Goal: Task Accomplishment & Management: Use online tool/utility

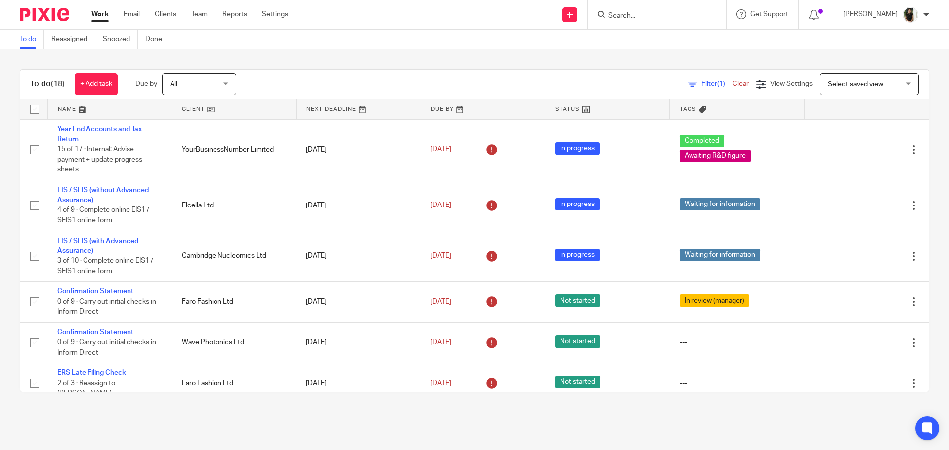
click at [645, 17] on input "Search" at bounding box center [651, 16] width 89 height 9
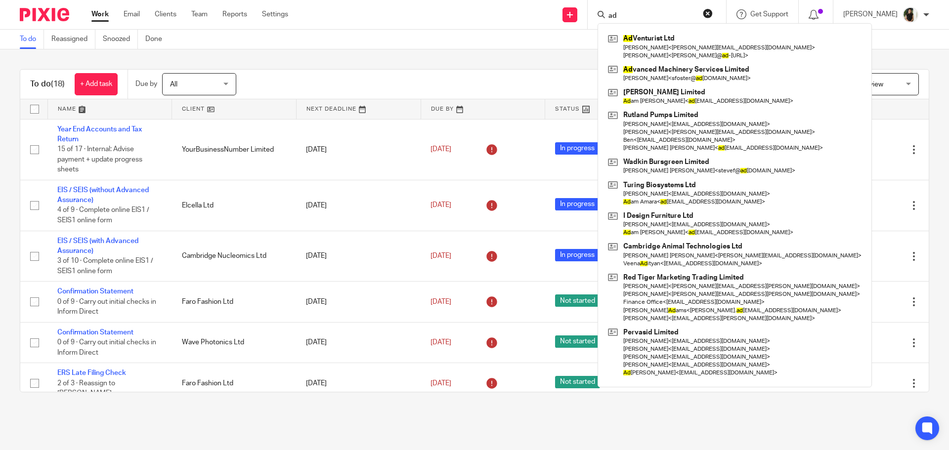
type input "a"
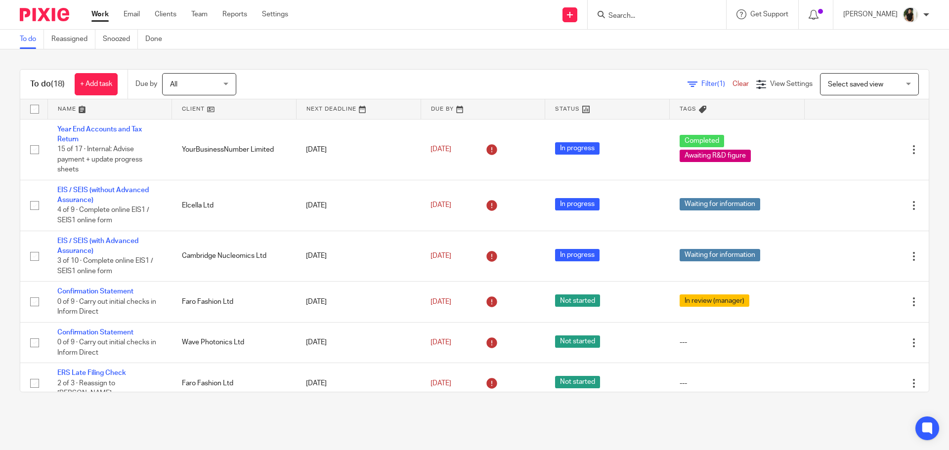
scroll to position [517, 0]
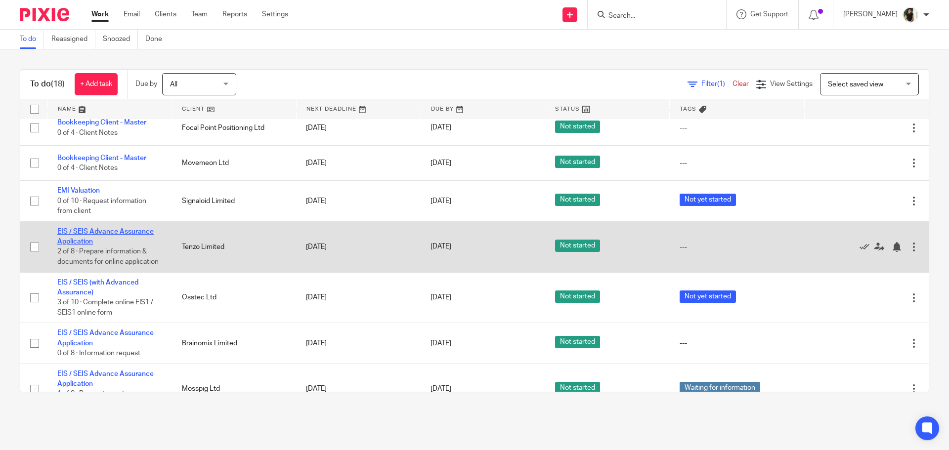
click at [104, 228] on link "EIS / SEIS Advance Assurance Application" at bounding box center [105, 236] width 96 height 17
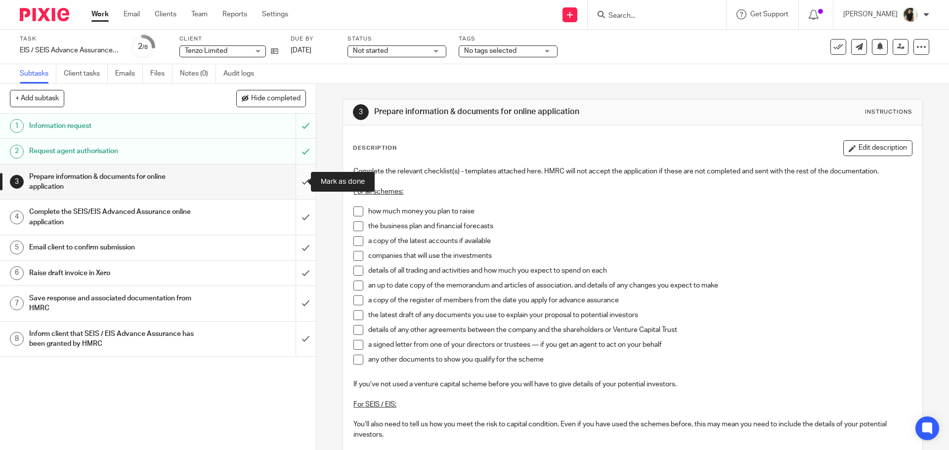
click at [293, 183] on input "submit" at bounding box center [158, 182] width 316 height 35
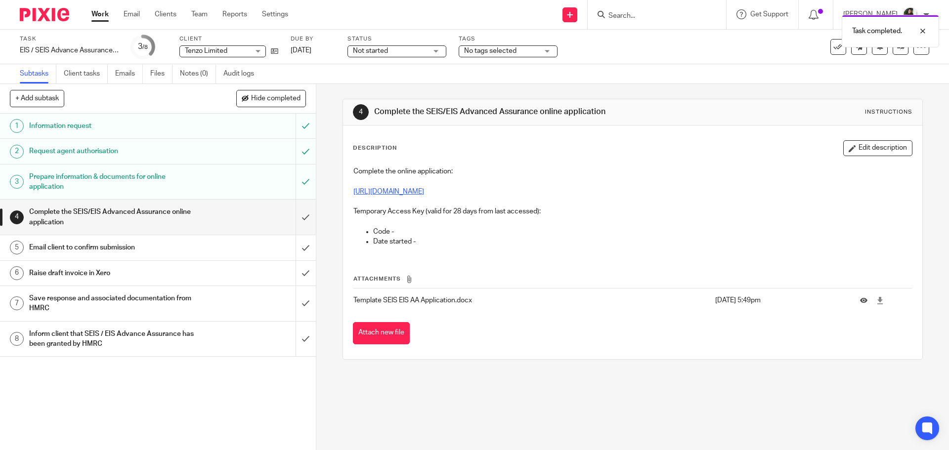
click at [387, 193] on link "https://www.gov.uk/guidance/venture-capital-schemes-apply-for-advance-assurance" at bounding box center [388, 191] width 71 height 7
click at [855, 151] on button "Edit description" at bounding box center [877, 148] width 69 height 16
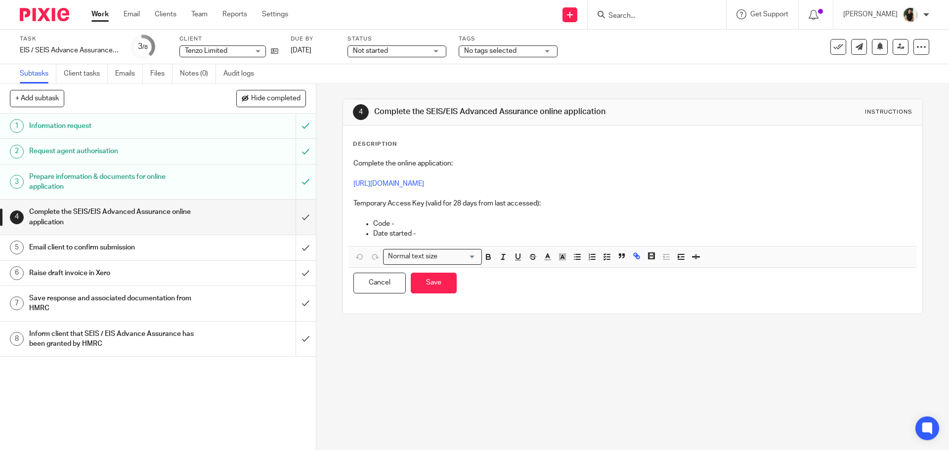
click at [524, 214] on p at bounding box center [632, 213] width 558 height 10
click at [521, 223] on p "Code -" at bounding box center [642, 224] width 538 height 10
click at [418, 289] on button "Save" at bounding box center [434, 283] width 46 height 21
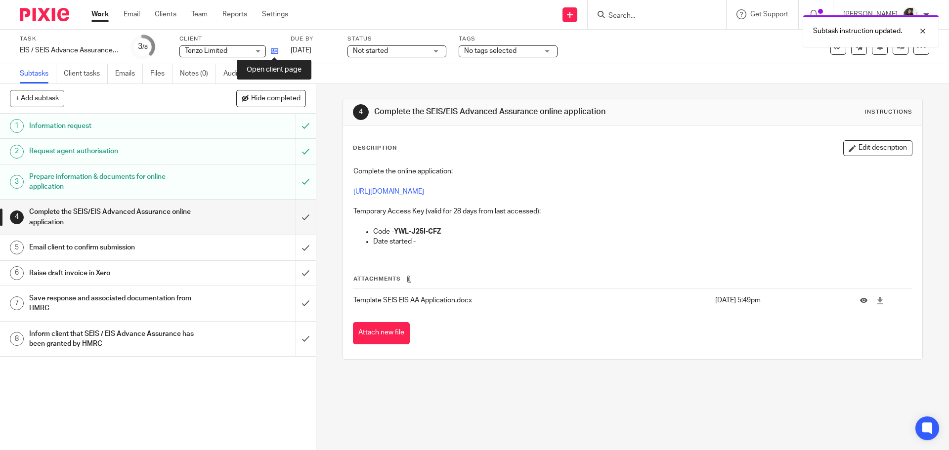
click at [275, 52] on icon at bounding box center [274, 50] width 7 height 7
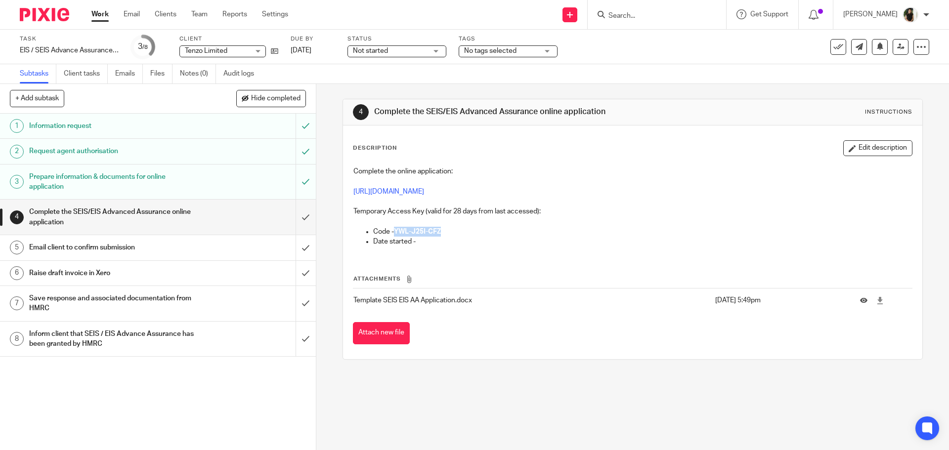
drag, startPoint x: 394, startPoint y: 232, endPoint x: 461, endPoint y: 231, distance: 67.2
click at [461, 231] on p "Code - YWL-J25I-CFZ" at bounding box center [642, 232] width 538 height 10
copy strong "YWL-J25I-CFZ"
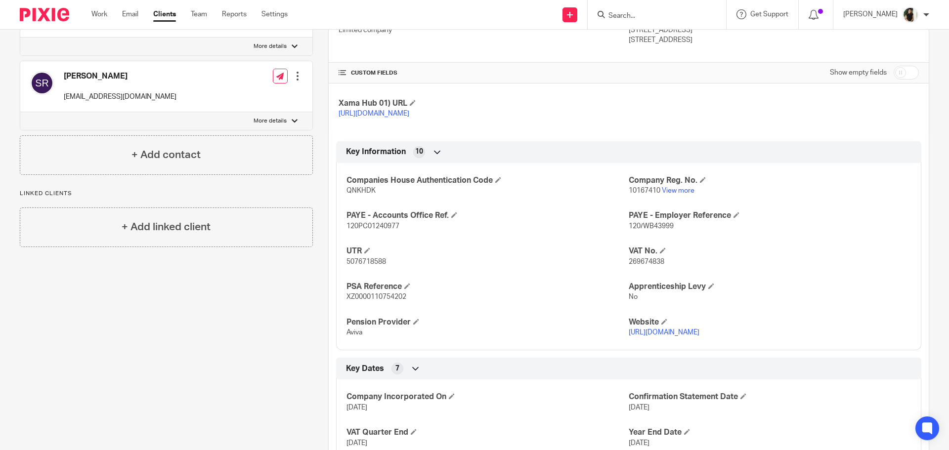
scroll to position [296, 0]
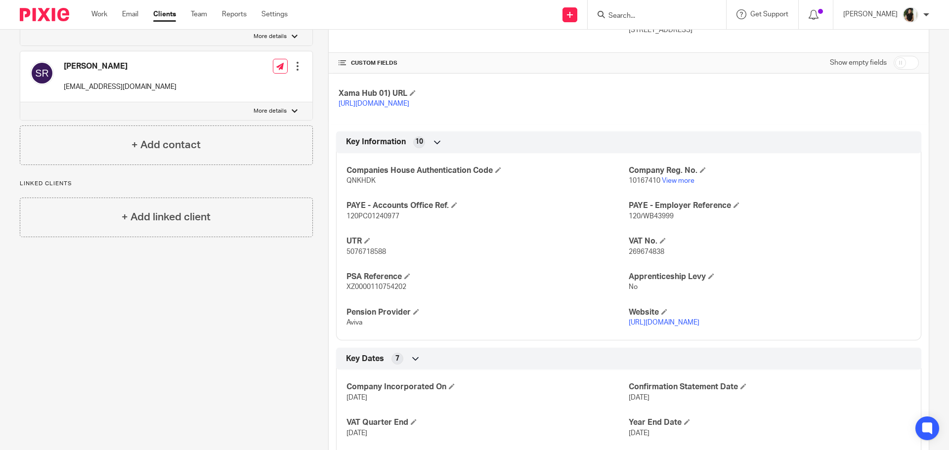
click at [372, 255] on span "5076718588" at bounding box center [366, 251] width 40 height 7
copy span "5076718588"
click at [644, 184] on span "10167410" at bounding box center [644, 180] width 32 height 7
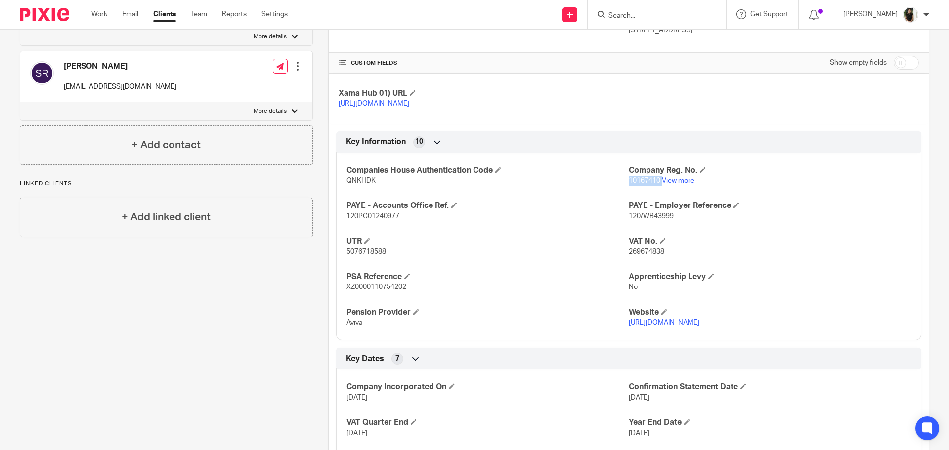
copy p "10167410"
drag, startPoint x: 678, startPoint y: 191, endPoint x: 641, endPoint y: 222, distance: 48.0
click at [678, 184] on link "View more" at bounding box center [678, 180] width 33 height 7
